Goal: Transaction & Acquisition: Book appointment/travel/reservation

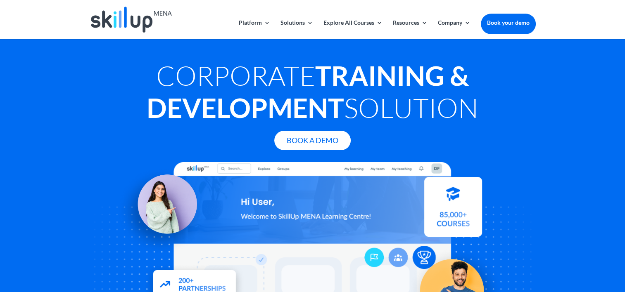
click at [248, 19] on div at bounding box center [313, 19] width 446 height 39
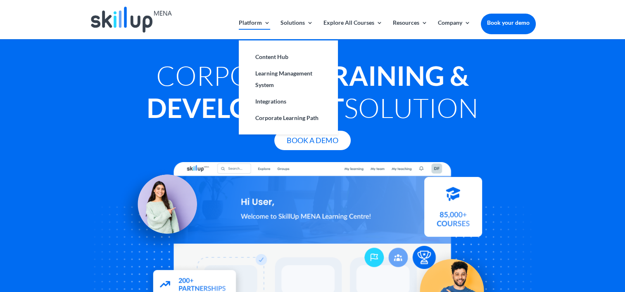
click at [249, 23] on link "Platform" at bounding box center [254, 29] width 31 height 19
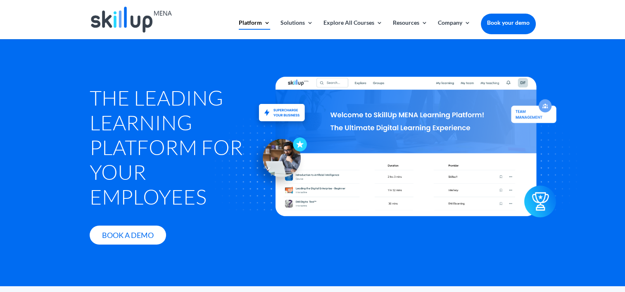
click at [131, 21] on img at bounding box center [131, 20] width 81 height 26
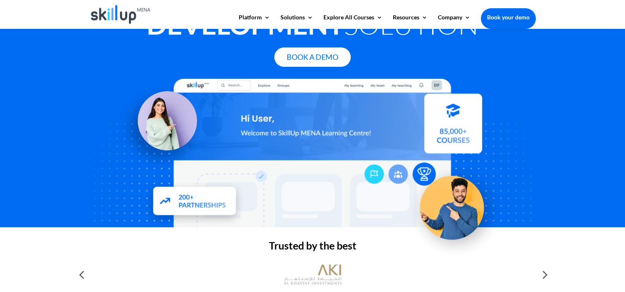
scroll to position [83, 0]
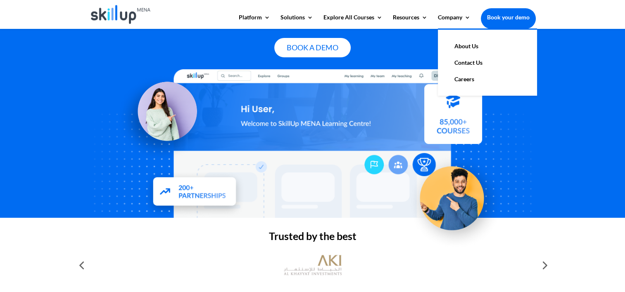
click at [472, 17] on li "Company About Us Contact Us Careers" at bounding box center [459, 21] width 42 height 14
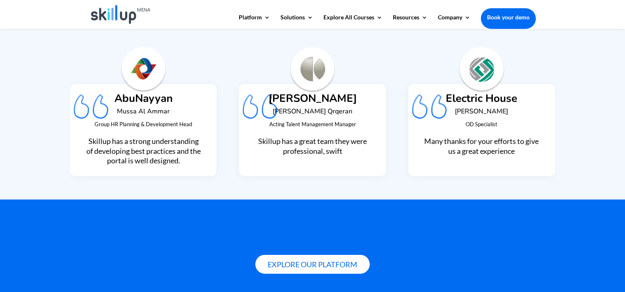
scroll to position [2106, 0]
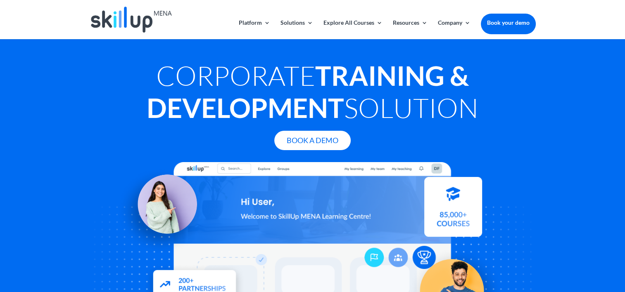
click at [261, 19] on div at bounding box center [313, 19] width 446 height 39
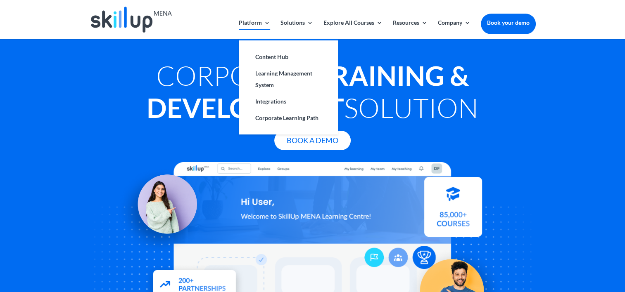
click at [261, 23] on link "Platform" at bounding box center [254, 29] width 31 height 19
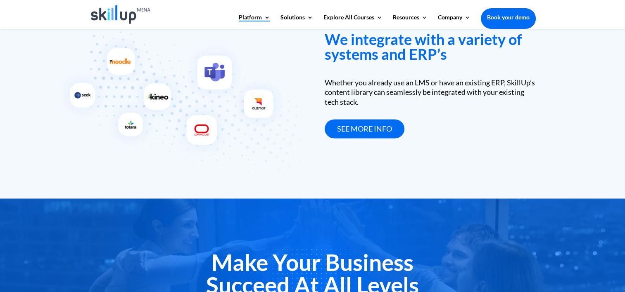
scroll to position [1527, 0]
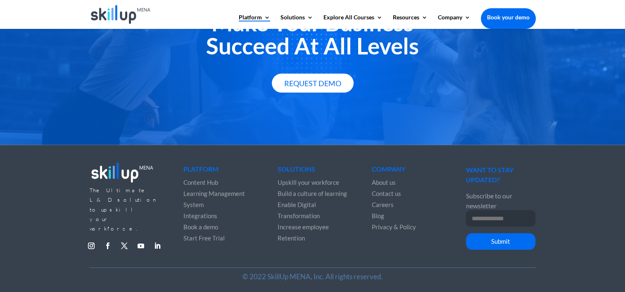
click at [199, 190] on span "Learning Management System" at bounding box center [214, 199] width 62 height 19
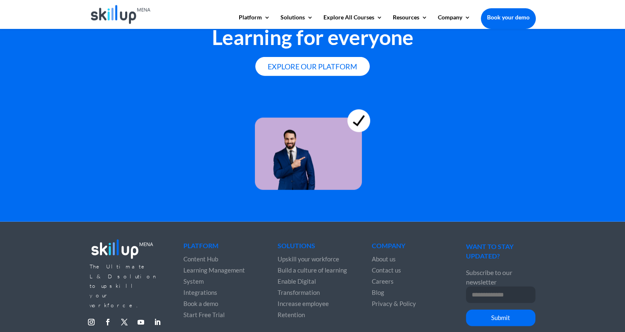
scroll to position [2279, 0]
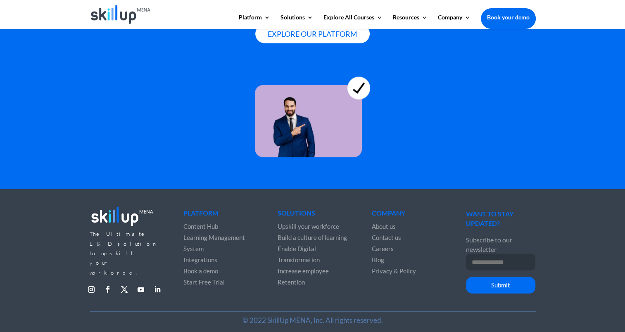
click at [199, 279] on span "Start Free Trial" at bounding box center [203, 281] width 41 height 7
